Goal: Navigation & Orientation: Go to known website

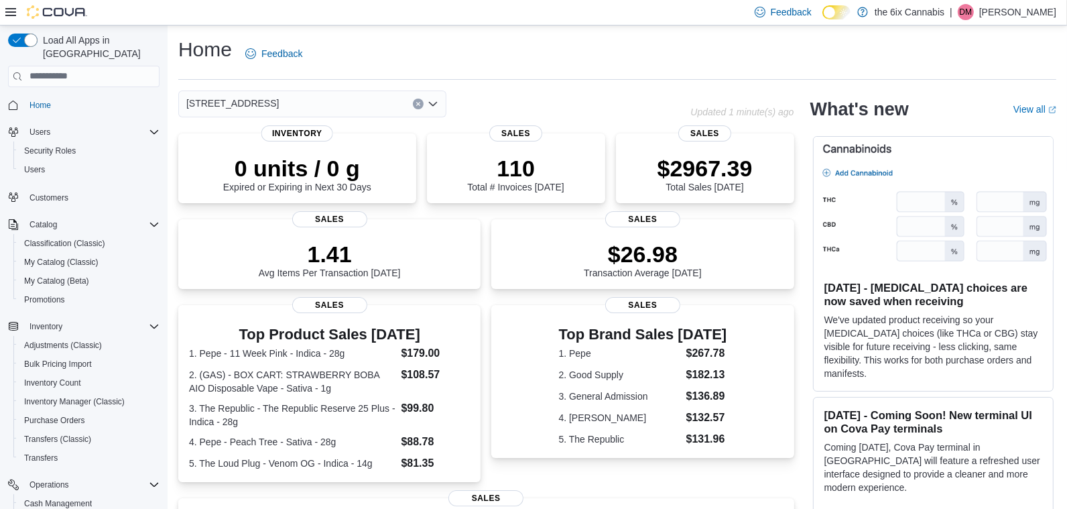
click at [421, 102] on button "Clear input" at bounding box center [418, 104] width 11 height 11
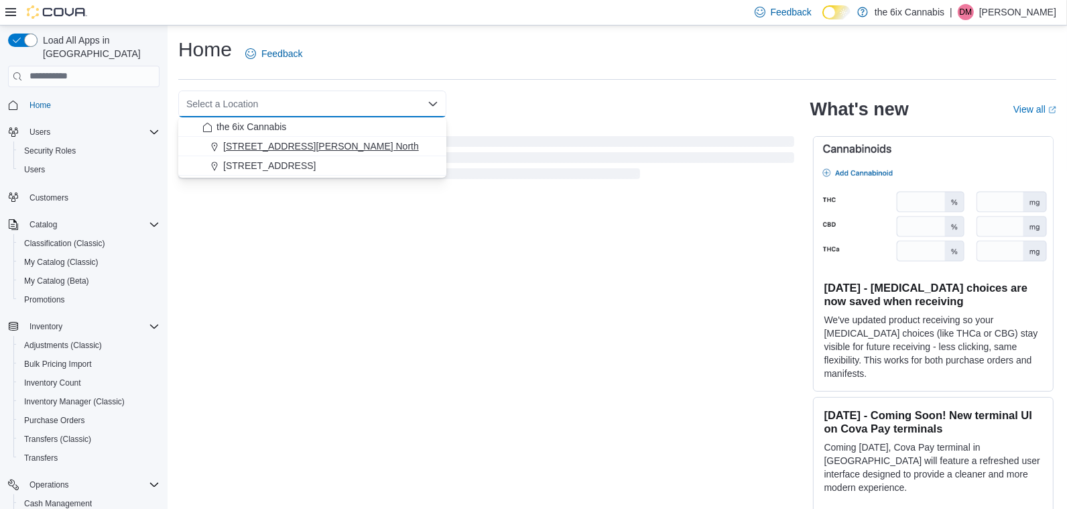
click at [372, 146] on div "[STREET_ADDRESS][PERSON_NAME] North" at bounding box center [320, 145] width 236 height 13
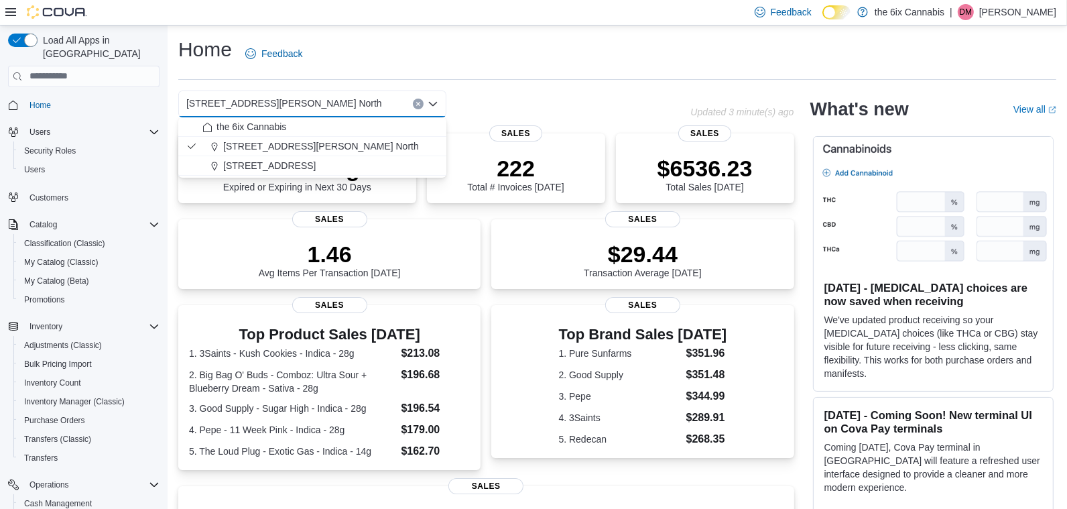
click at [496, 14] on div "Feedback Dark Mode the 6ix Cannabis | DM Dhwanit Modi" at bounding box center [533, 12] width 1067 height 25
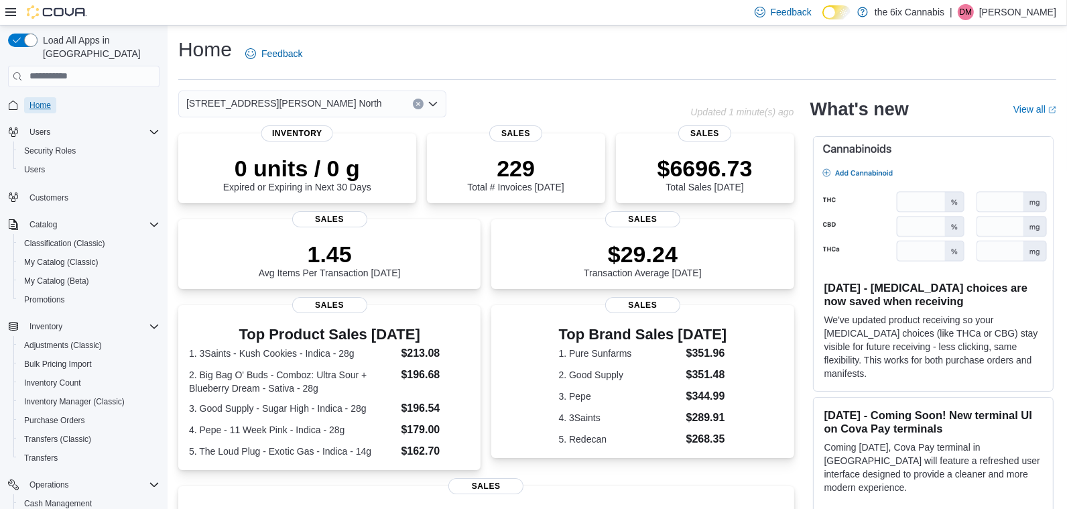
click at [48, 100] on span "Home" at bounding box center [39, 105] width 21 height 11
